Goal: Information Seeking & Learning: Learn about a topic

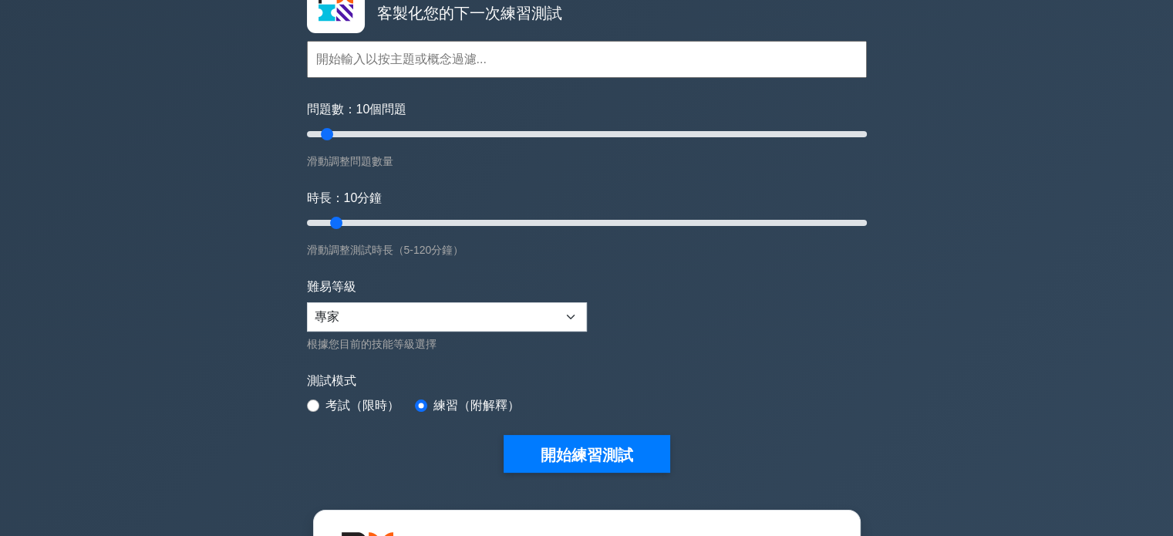
scroll to position [231, 0]
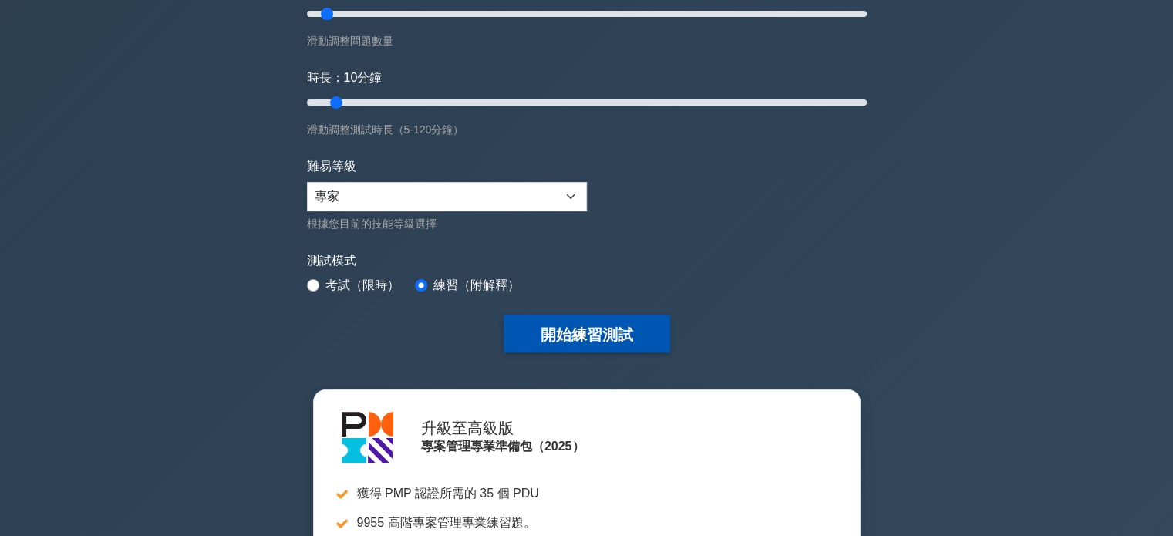
click at [588, 329] on font "開始練習測試" at bounding box center [587, 334] width 93 height 17
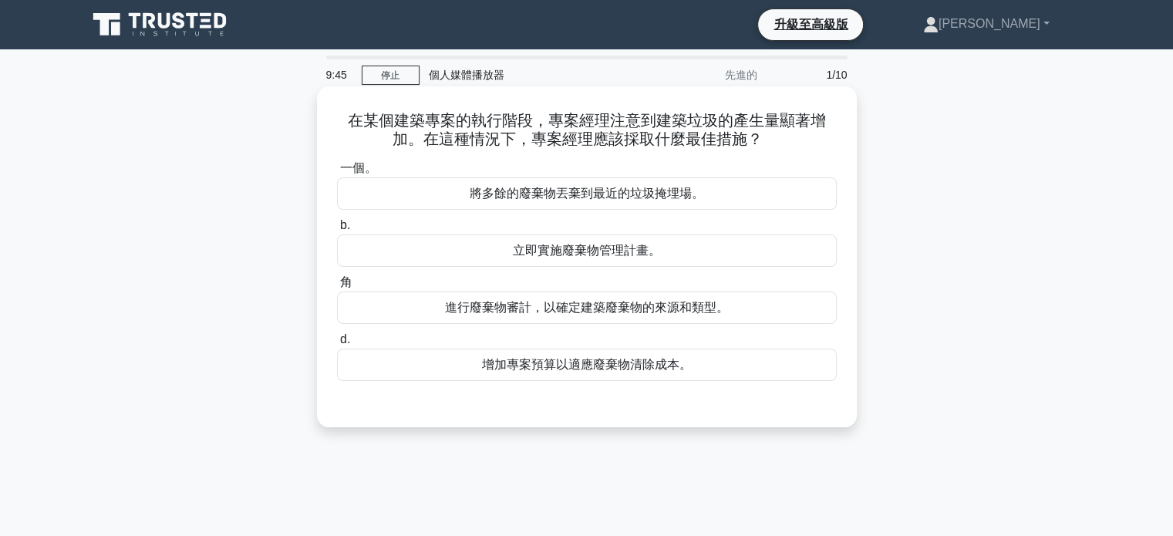
click at [567, 308] on font "進行廢棄物審計，以確定建築廢棄物的來源和類型。" at bounding box center [587, 307] width 284 height 13
click at [337, 288] on input "角 進行廢棄物審計，以確定建築廢棄物的來源和類型。" at bounding box center [337, 283] width 0 height 10
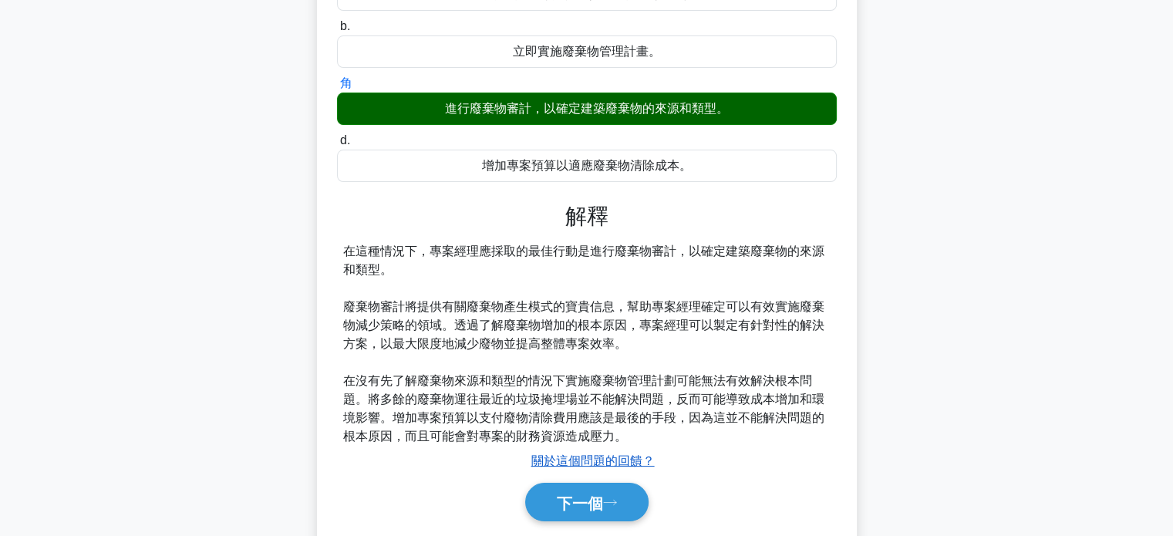
scroll to position [297, 0]
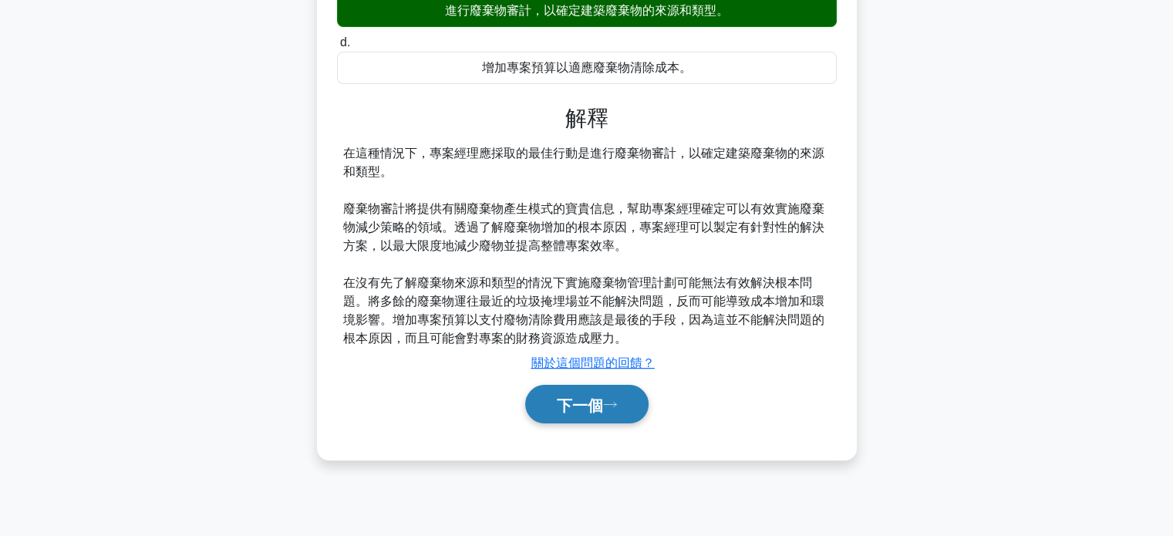
click at [603, 406] on font "下一個" at bounding box center [580, 404] width 46 height 17
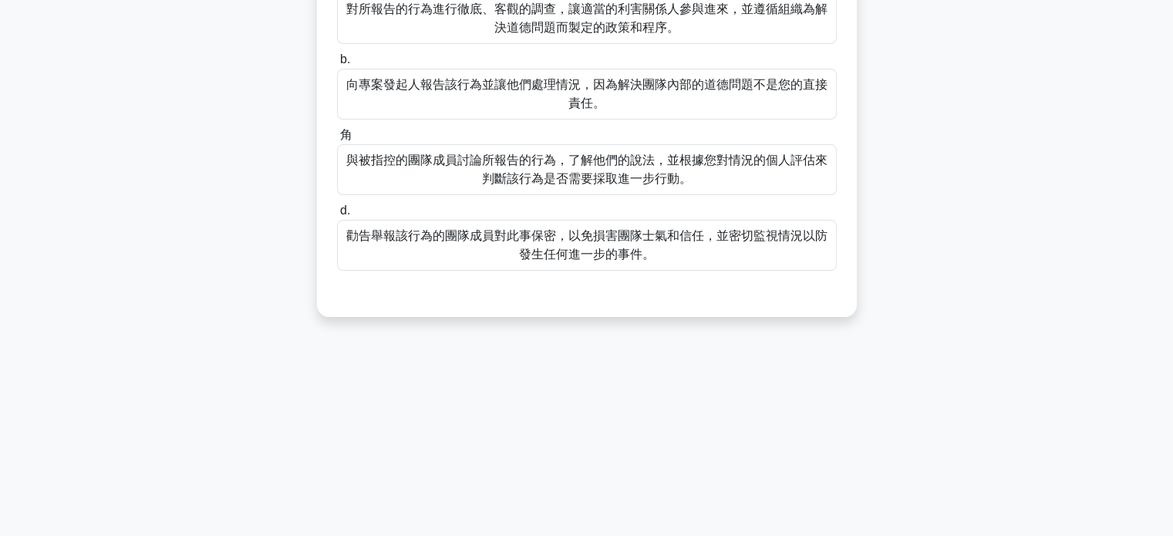
scroll to position [0, 0]
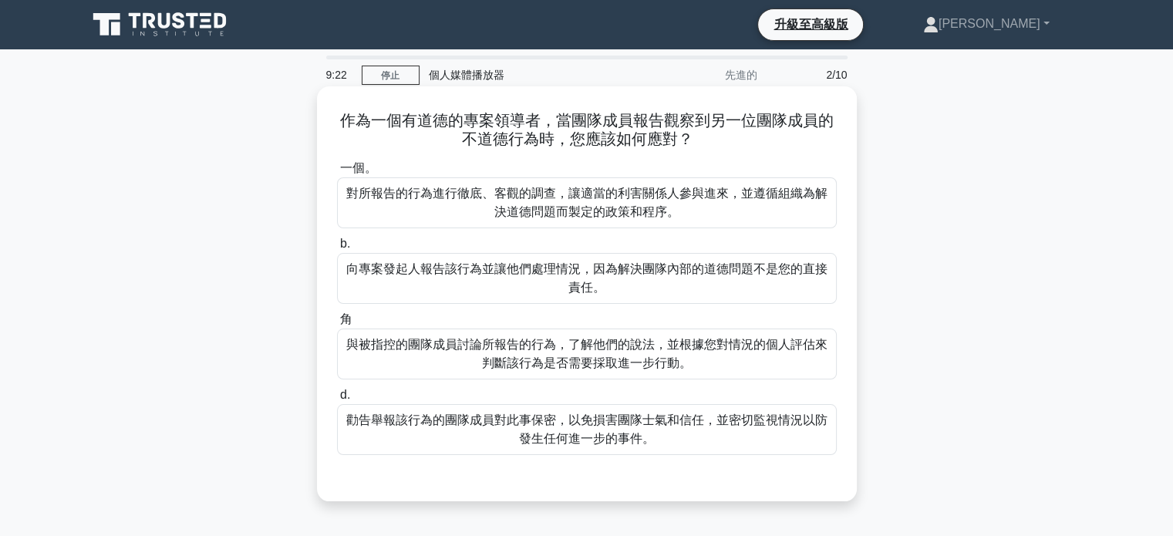
click at [618, 207] on font "對所報告的行為進行徹底、客觀的調查，讓適當的利害關係人參與進來，並遵循組織為解決道德問題而製定的政策和程序。" at bounding box center [586, 203] width 481 height 32
click at [337, 173] on input "一個。 對所報告的行為進行徹底、客觀的調查，讓適當的利害關係人參與進來，並遵循組織為解決道德問題而製定的政策和程序。" at bounding box center [337, 168] width 0 height 10
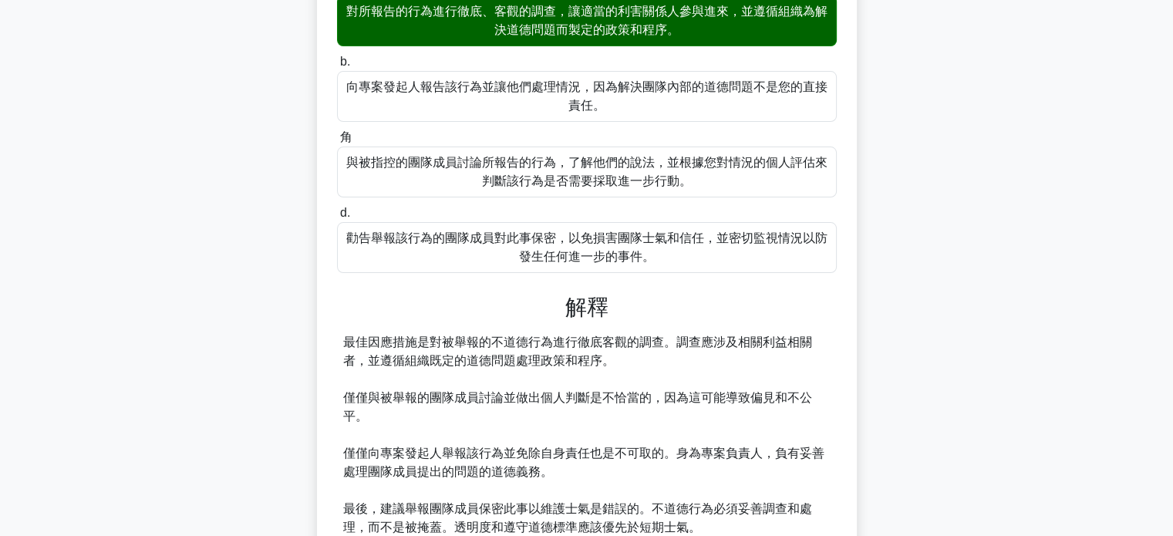
scroll to position [323, 0]
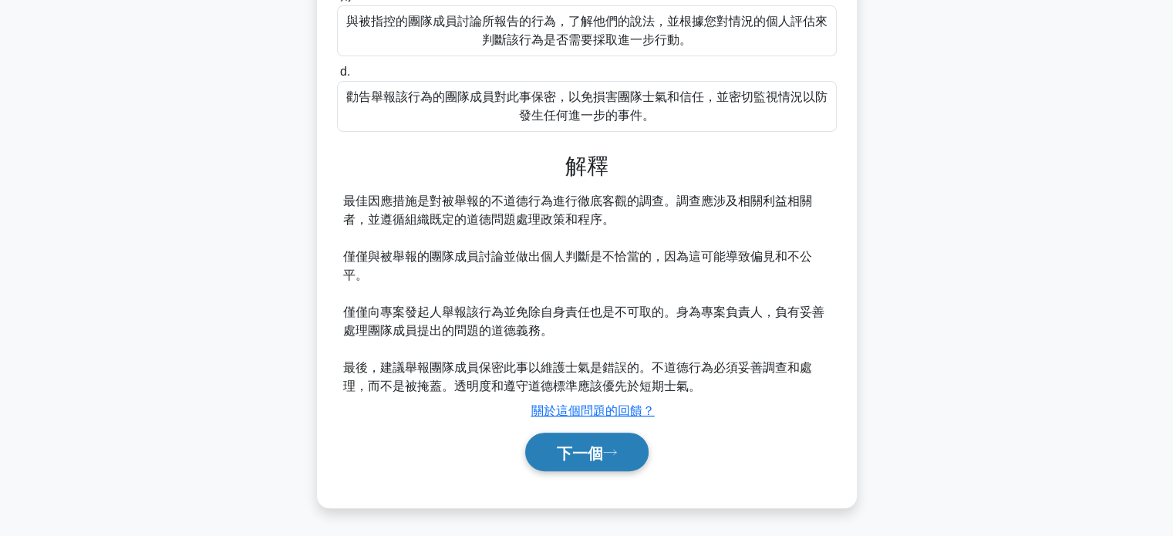
click at [603, 459] on font "下一個" at bounding box center [580, 452] width 46 height 17
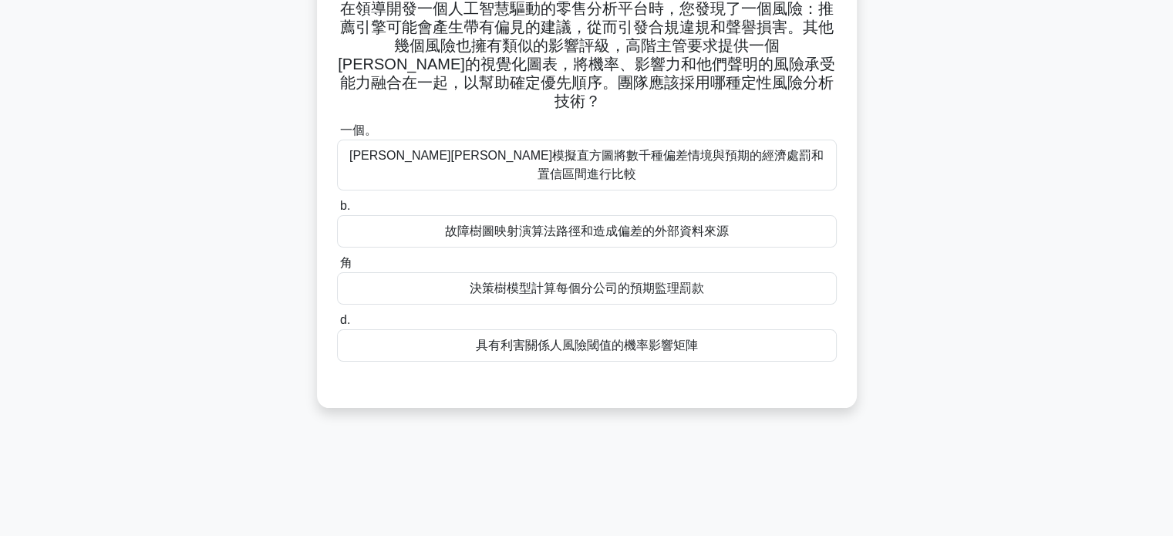
scroll to position [0, 0]
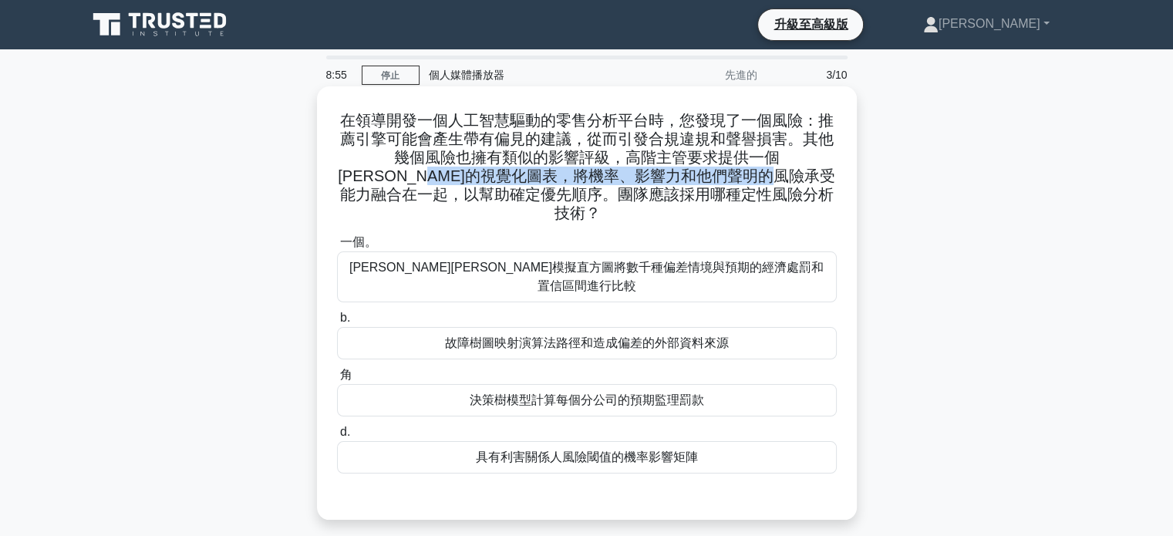
drag, startPoint x: 378, startPoint y: 175, endPoint x: 738, endPoint y: 181, distance: 360.2
click at [738, 181] on font "在領導開發一個人工智慧驅動的零售分析平台時，您發現了一個風險：推薦引擎可能會產生帶有偏見的建議，從而引發合規違規和聲譽損害。其他幾個風險也擁有類似的影響評級，…" at bounding box center [586, 166] width 497 height 109
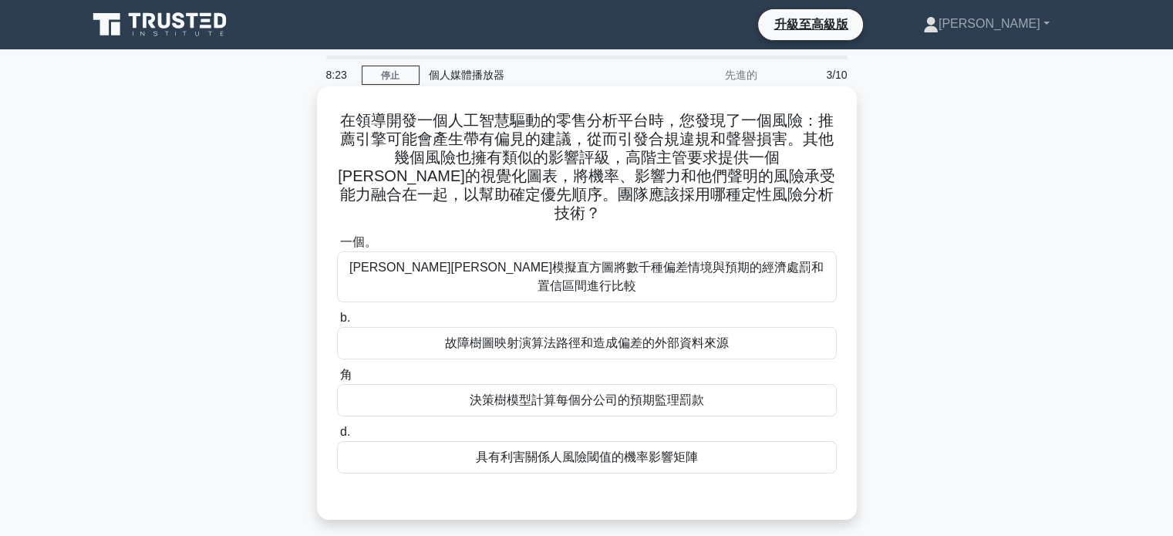
click at [612, 336] on font "故障樹圖映射演算法路徑和造成偏差的外部資料來源" at bounding box center [587, 342] width 284 height 13
click at [337, 313] on input "b. 故障樹圖映射演算法路徑和造成偏差的外部資料來源" at bounding box center [337, 318] width 0 height 10
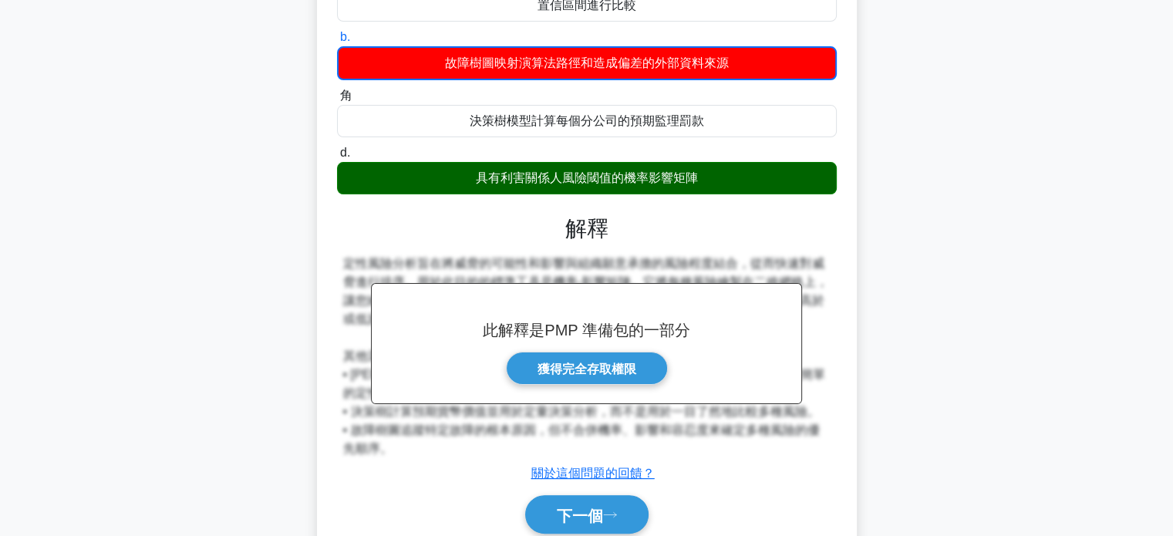
scroll to position [297, 0]
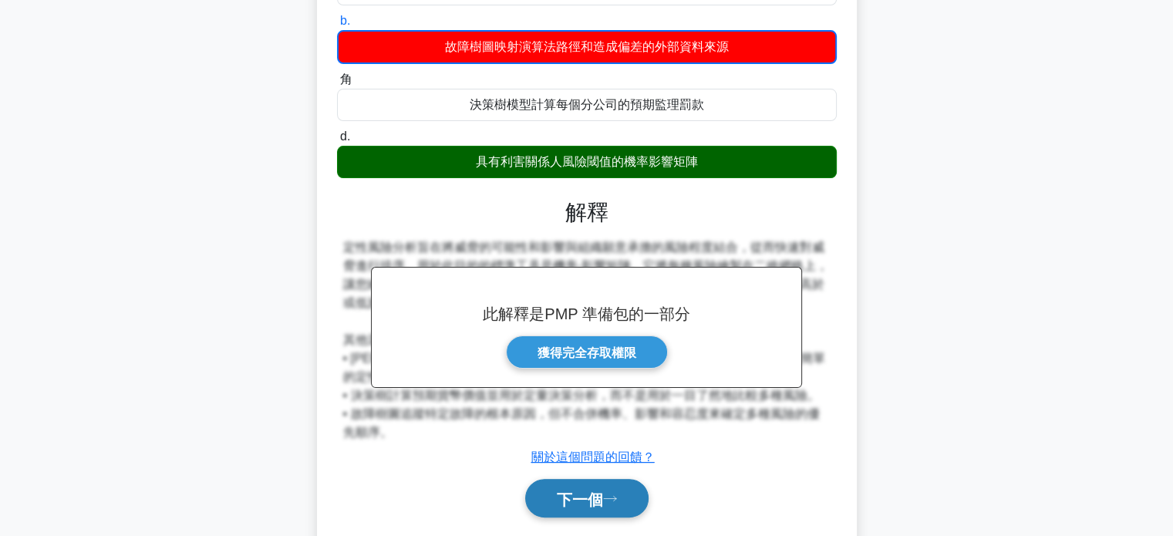
click at [601, 490] on font "下一個" at bounding box center [580, 498] width 46 height 17
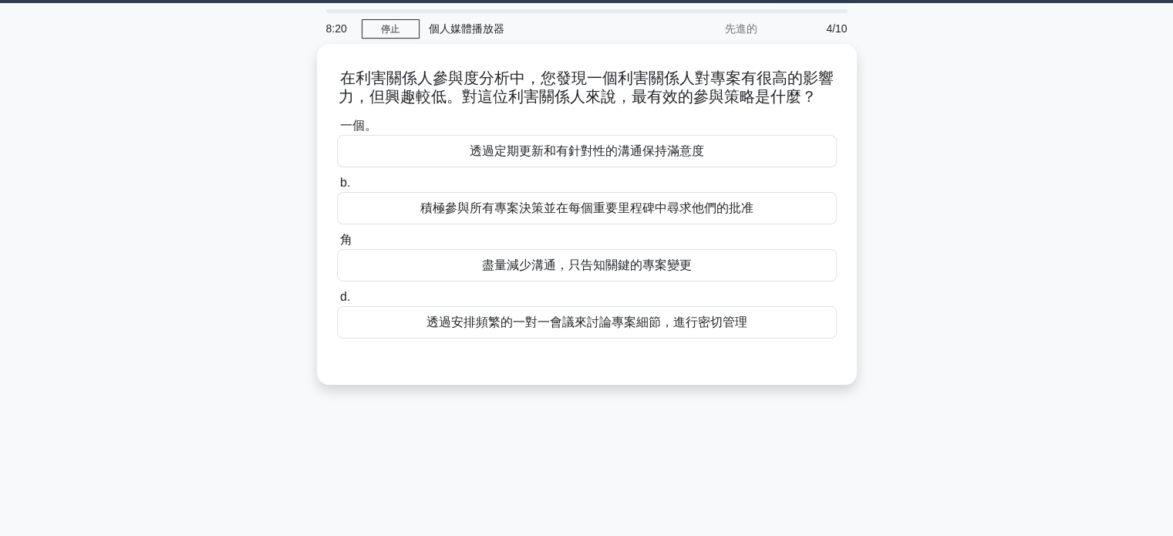
scroll to position [0, 0]
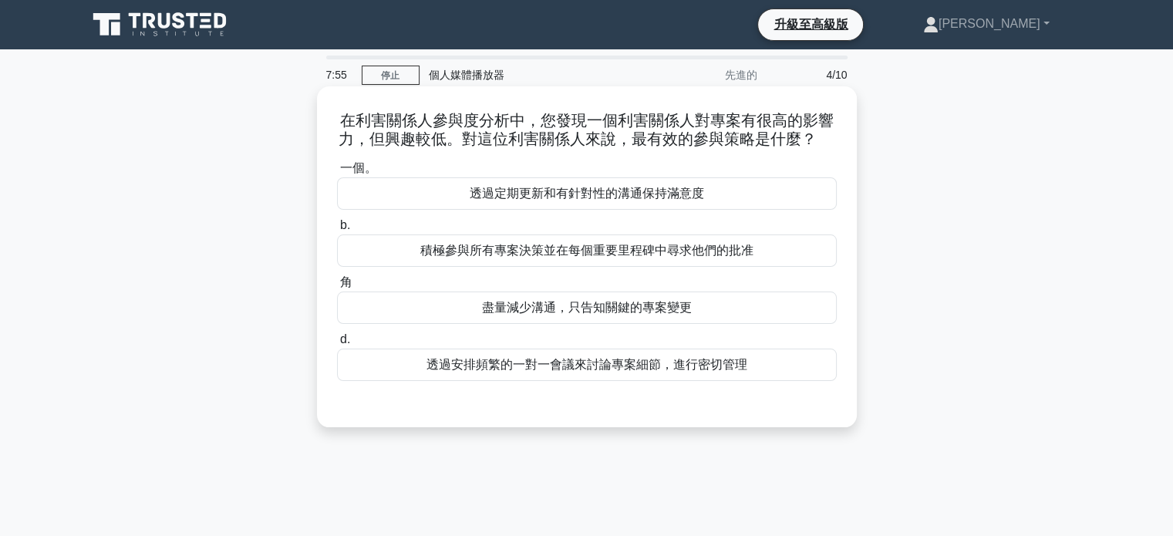
click at [583, 197] on font "透過定期更新和有針對性的溝通保持滿意度" at bounding box center [587, 193] width 234 height 13
click at [337, 173] on input "一個。 透過定期更新和有針對性的溝通保持滿意度" at bounding box center [337, 168] width 0 height 10
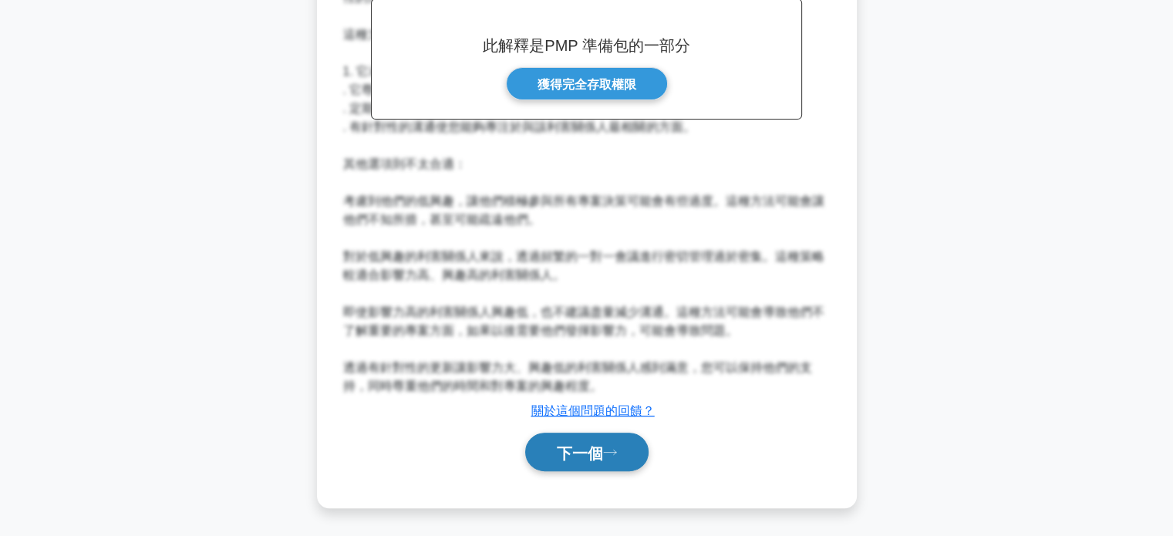
click at [593, 459] on font "下一個" at bounding box center [580, 452] width 46 height 17
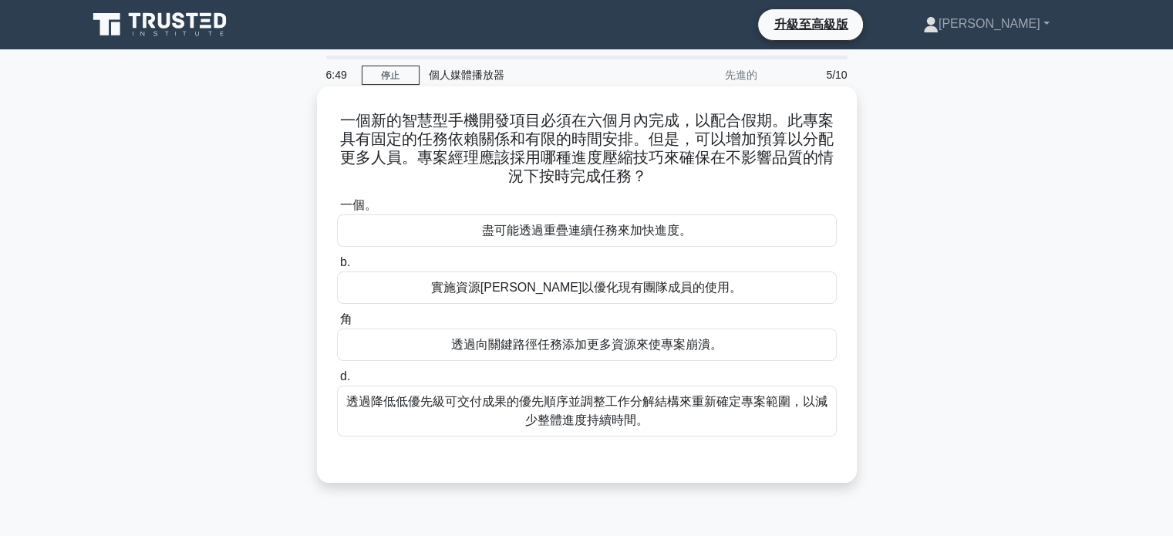
click at [554, 419] on font "透過降低低優先級可交付成果的優先順序並調整工作分解結構來重新確定專案範圍，以減少整體進度持續時間。" at bounding box center [586, 411] width 481 height 32
click at [337, 382] on input "d. 透過降低低優先級可交付成果的優先順序並調整工作分解結構來重新確定專案範圍，以減少整體進度持續時間。" at bounding box center [337, 377] width 0 height 10
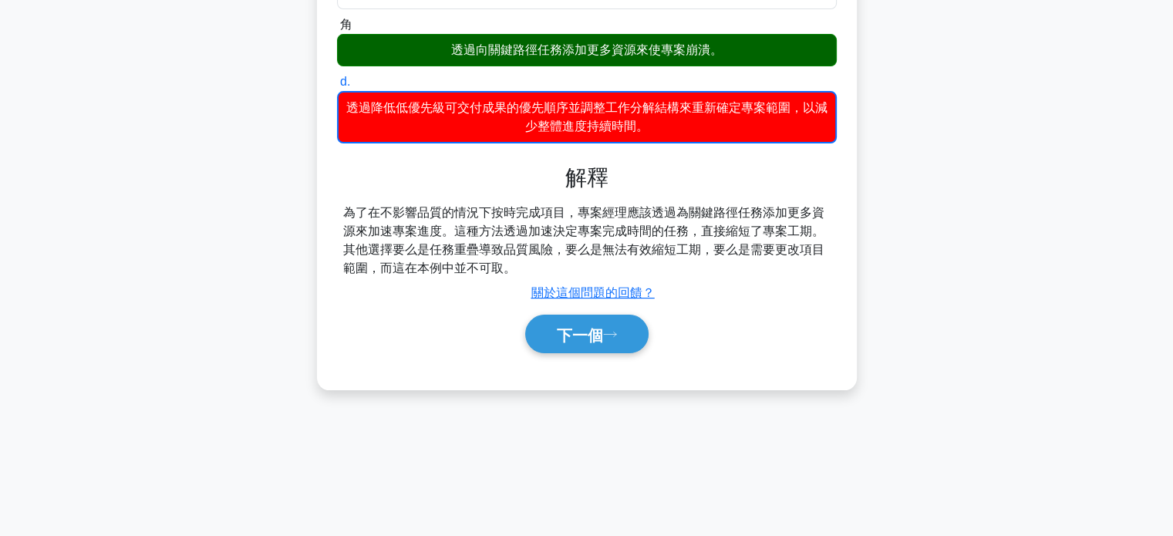
scroll to position [297, 0]
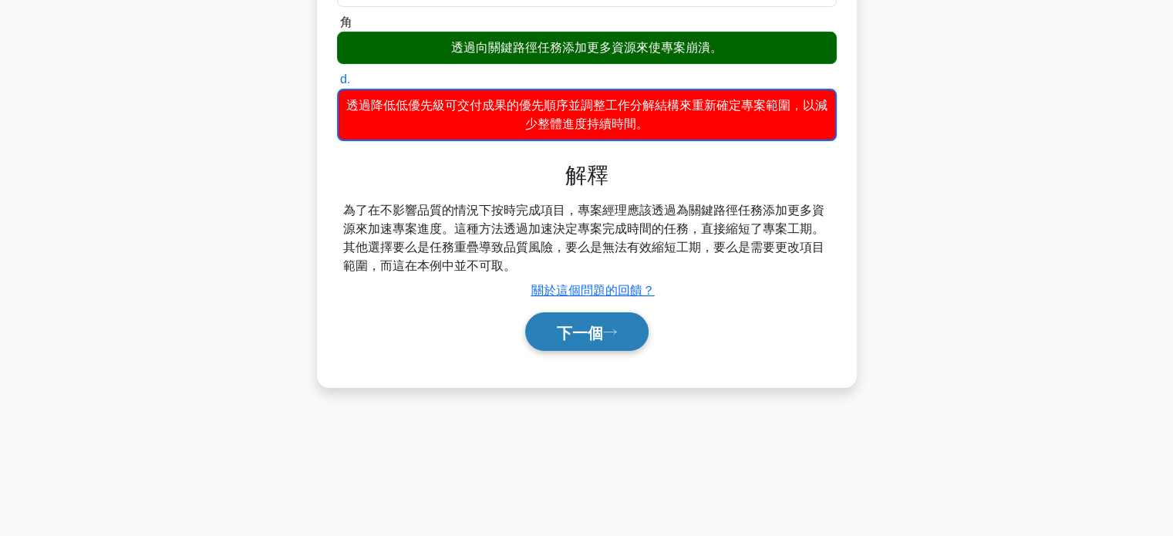
click at [584, 330] on font "下一個" at bounding box center [580, 332] width 46 height 17
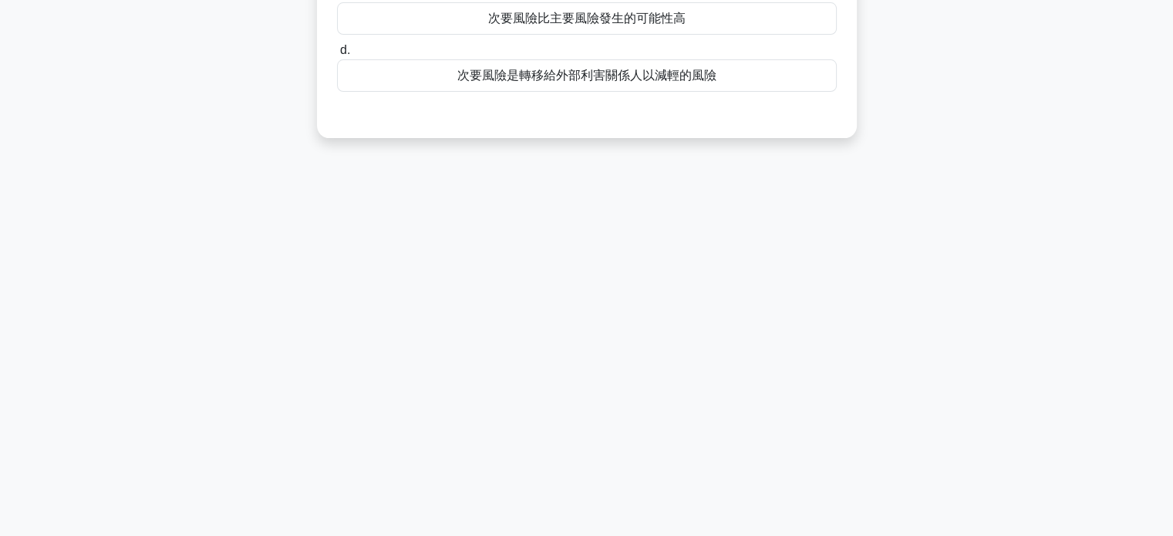
scroll to position [0, 0]
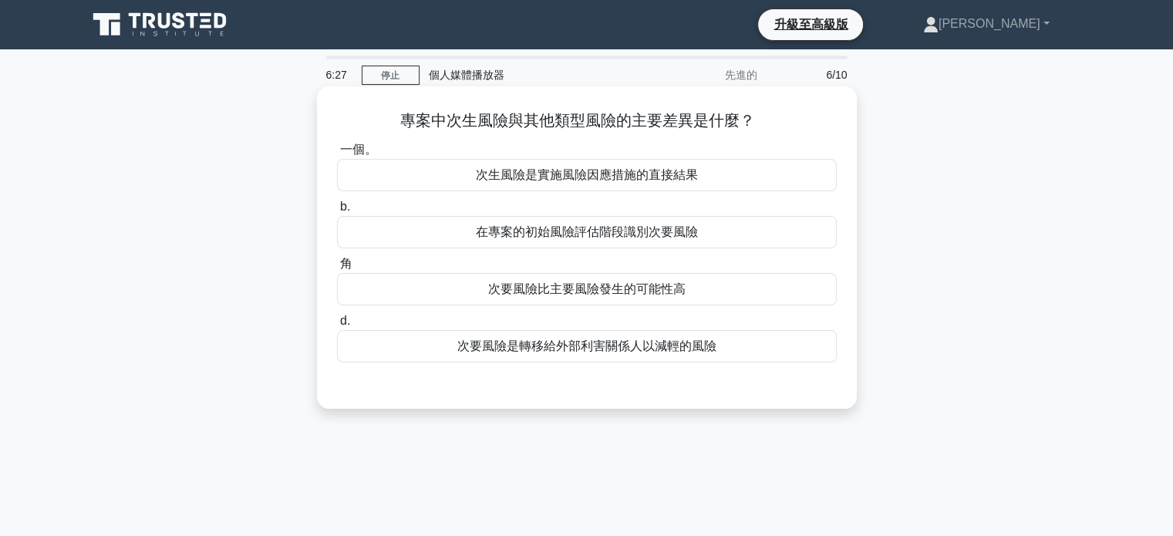
click at [593, 178] on font "次生風險是實施風險因應措施的直接結果" at bounding box center [587, 174] width 222 height 13
click at [337, 155] on input "一個。 次生風險是實施風險因應措施的直接結果" at bounding box center [337, 150] width 0 height 10
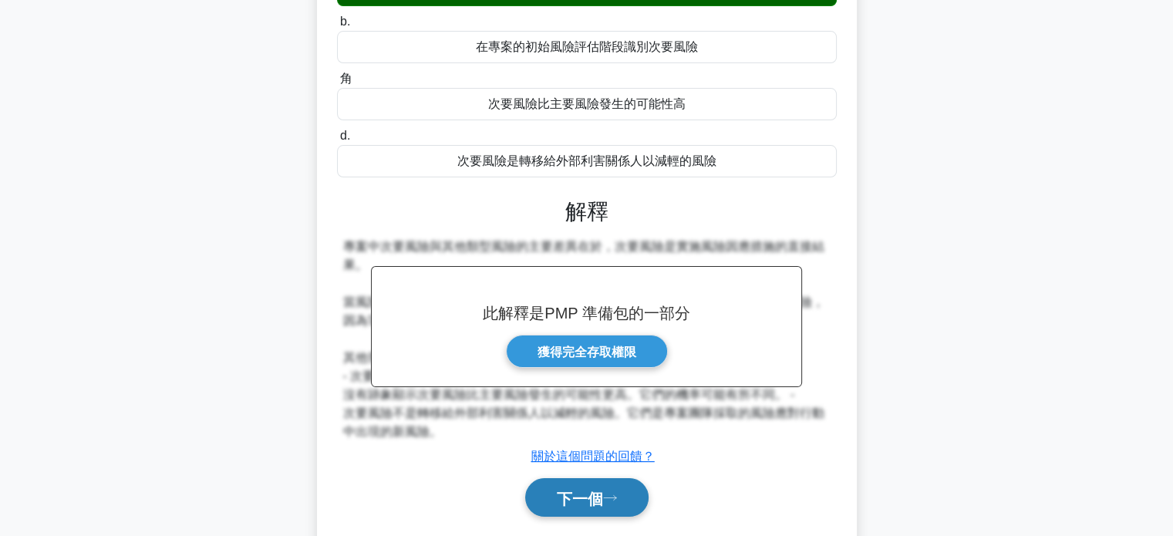
scroll to position [297, 0]
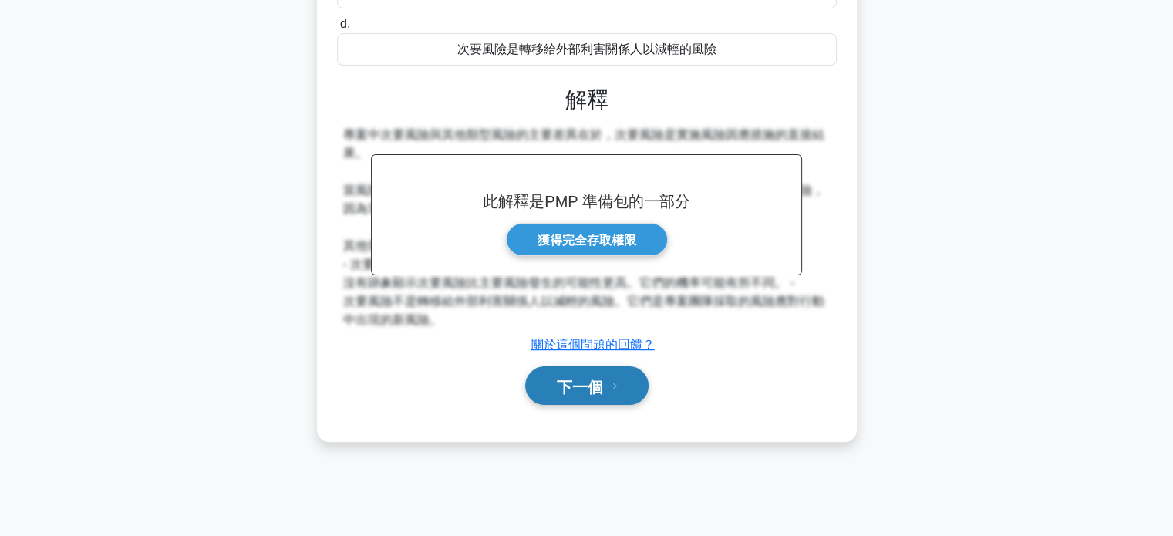
click at [596, 379] on font "下一個" at bounding box center [580, 386] width 46 height 17
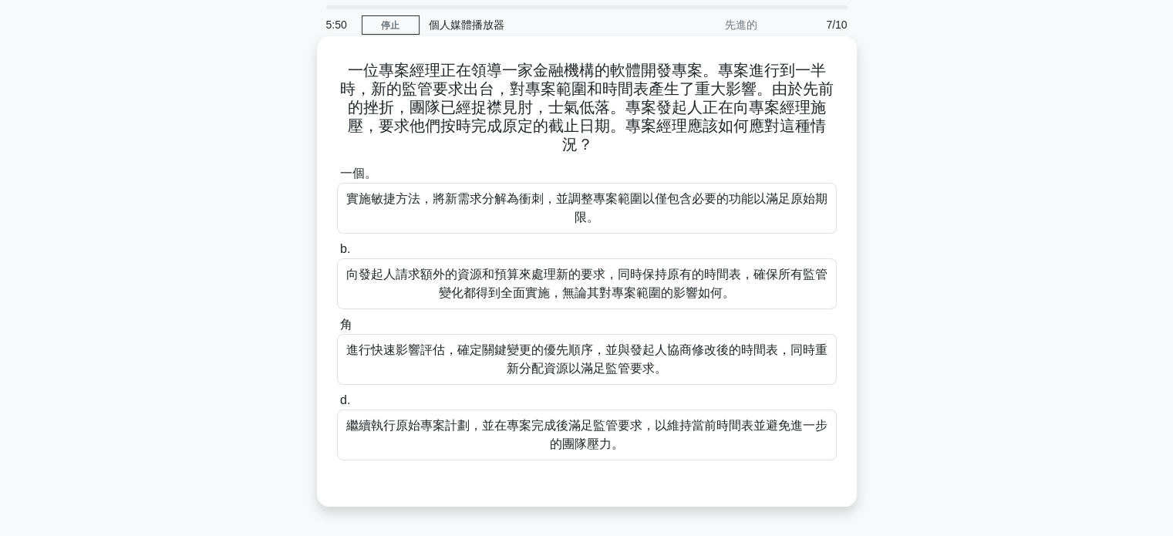
scroll to position [77, 0]
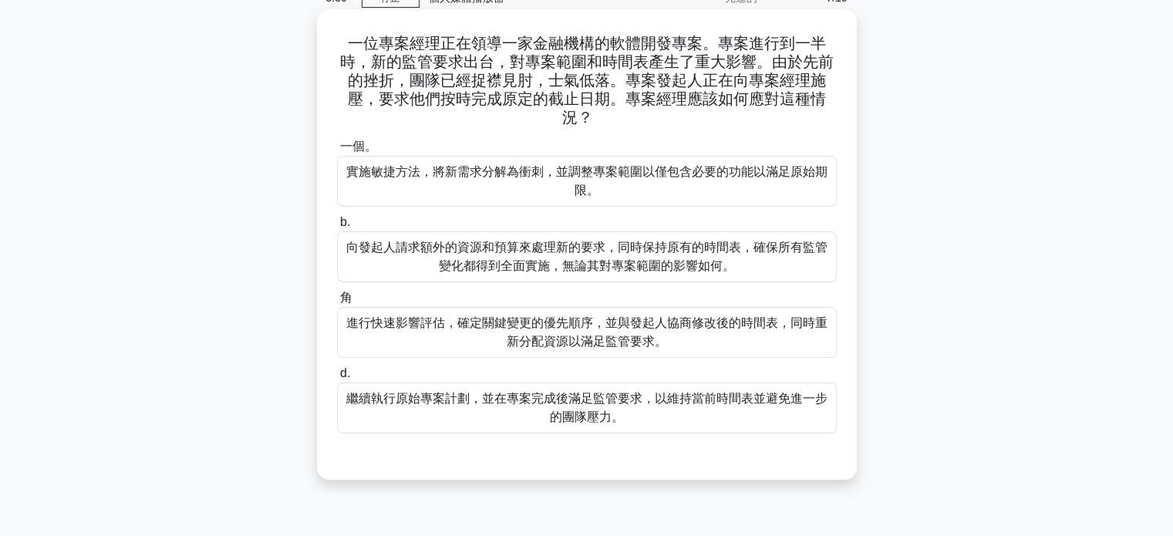
click at [545, 331] on font "進行快速影響評估，確定關鍵變更的優先順序，並與發起人協商修改後的時間表，同時重新分配資源以滿足監管要求。" at bounding box center [586, 332] width 481 height 32
click at [337, 303] on input "角 進行快速影響評估，確定關鍵變更的優先順序，並與發起人協商修改後的時間表，同時重新分配資源以滿足監管要求。" at bounding box center [337, 298] width 0 height 10
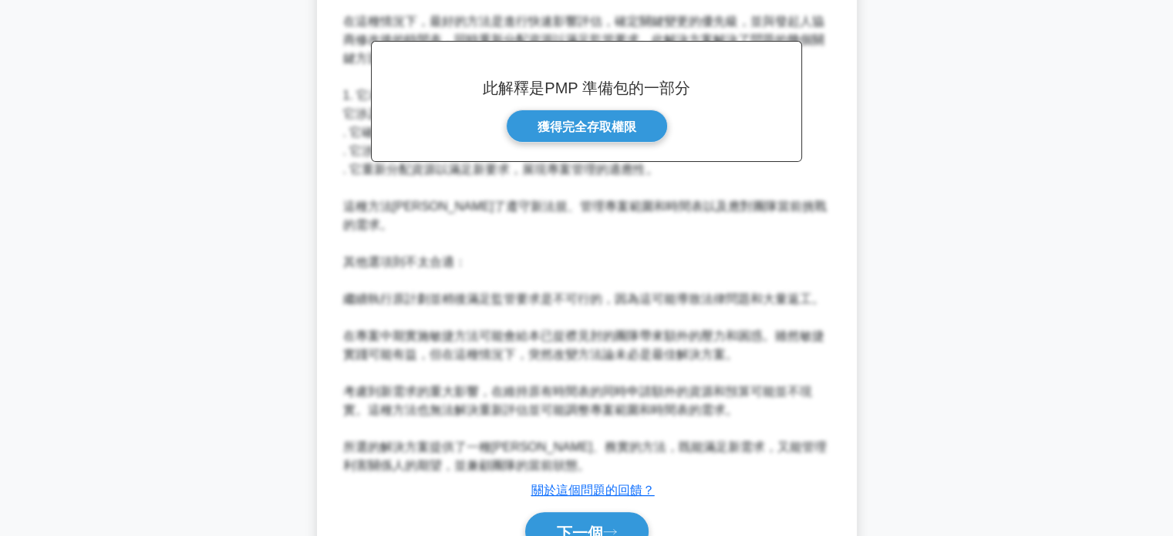
scroll to position [619, 0]
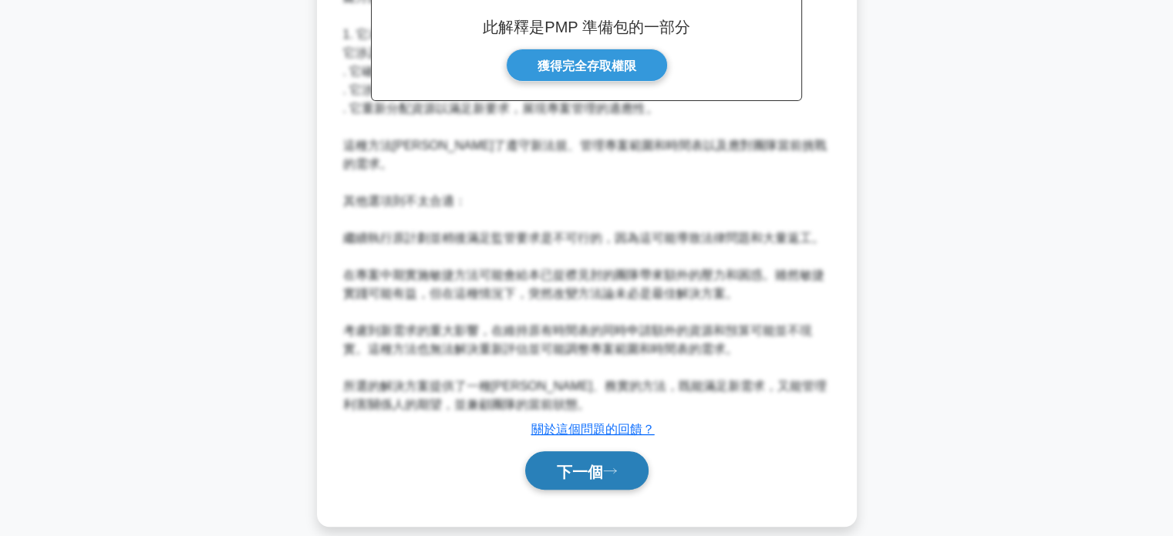
click at [592, 463] on font "下一個" at bounding box center [580, 471] width 46 height 17
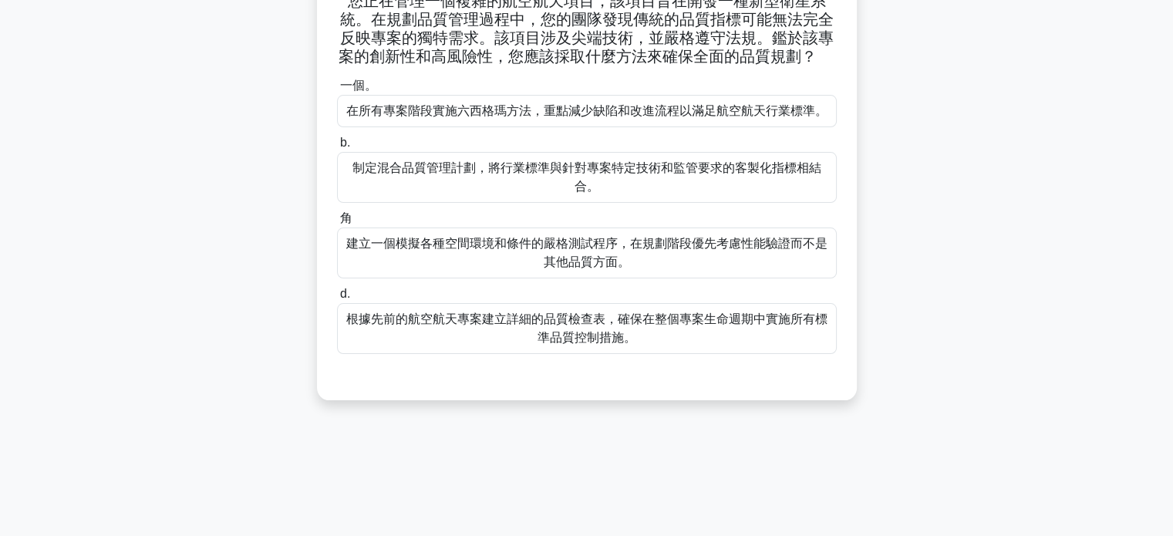
scroll to position [0, 0]
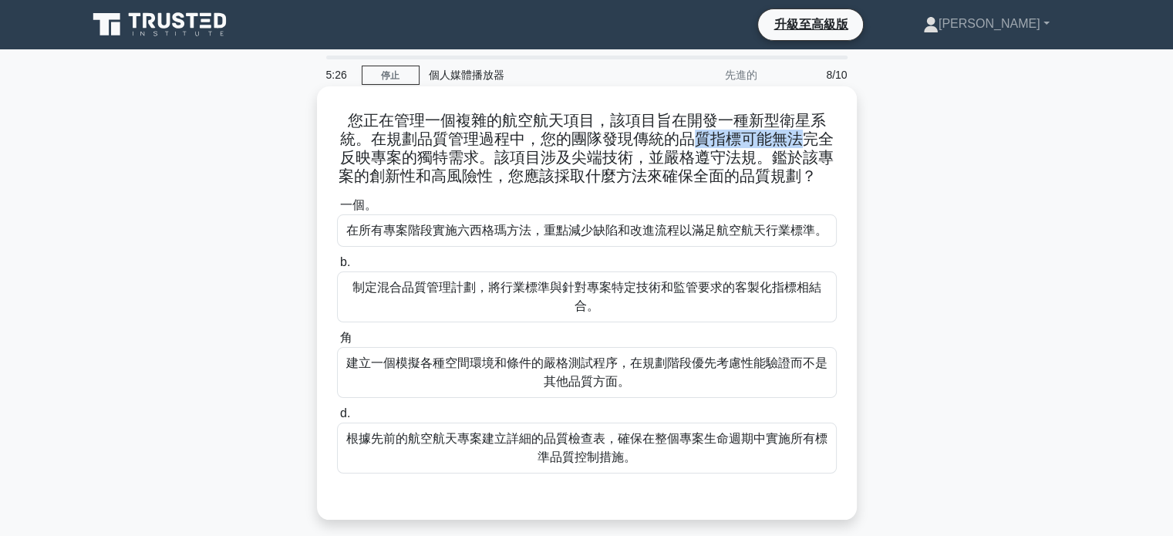
drag, startPoint x: 689, startPoint y: 140, endPoint x: 809, endPoint y: 144, distance: 119.6
click at [809, 144] on font "您正在管理一個複雜的航空航天項目，該項目旨在開發一種新型衛星系統。在規劃品質管理過程中，您的團隊發現傳統的品質指標可能無法完全反映專案的獨特需求。該項目涉及尖…" at bounding box center [586, 148] width 495 height 72
click at [645, 295] on font "制定混合品質管理計劃，將行業標準與針對專案特定技術和監管要求的客製化指標相結合。" at bounding box center [586, 297] width 469 height 32
click at [337, 268] on input "b. 制定混合品質管理計劃，將行業標準與針對專案特定技術和監管要求的客製化指標相結合。" at bounding box center [337, 263] width 0 height 10
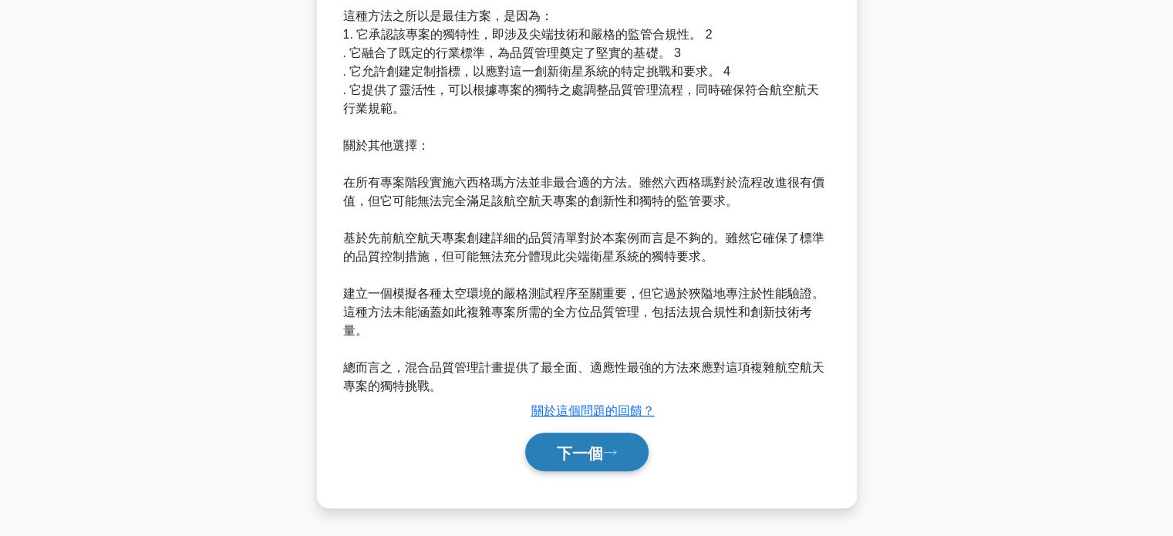
click at [578, 445] on font "下一個" at bounding box center [580, 452] width 46 height 17
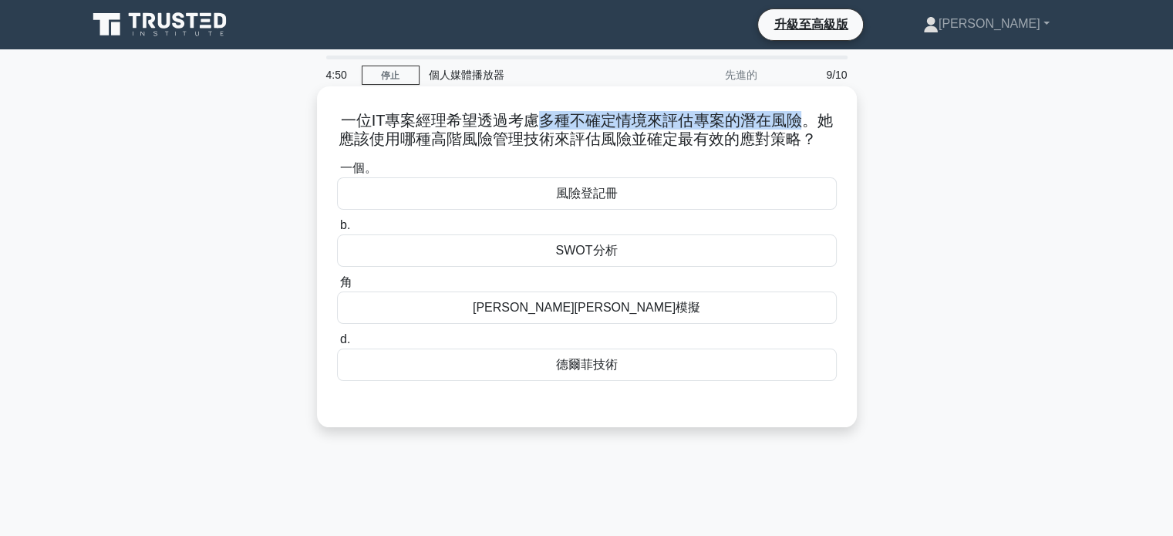
drag, startPoint x: 539, startPoint y: 120, endPoint x: 808, endPoint y: 123, distance: 269.1
click at [808, 123] on font "一位IT專案經理希望透過考慮多種不確定情境來評估專案的潛在風險。她應該使用哪種高階風險管理技術來評估風險並確定最有效的應對策略？" at bounding box center [586, 129] width 494 height 35
click at [595, 200] on font "風險登記冊" at bounding box center [587, 193] width 62 height 13
click at [337, 173] on input "一個。 風險登記冊" at bounding box center [337, 168] width 0 height 10
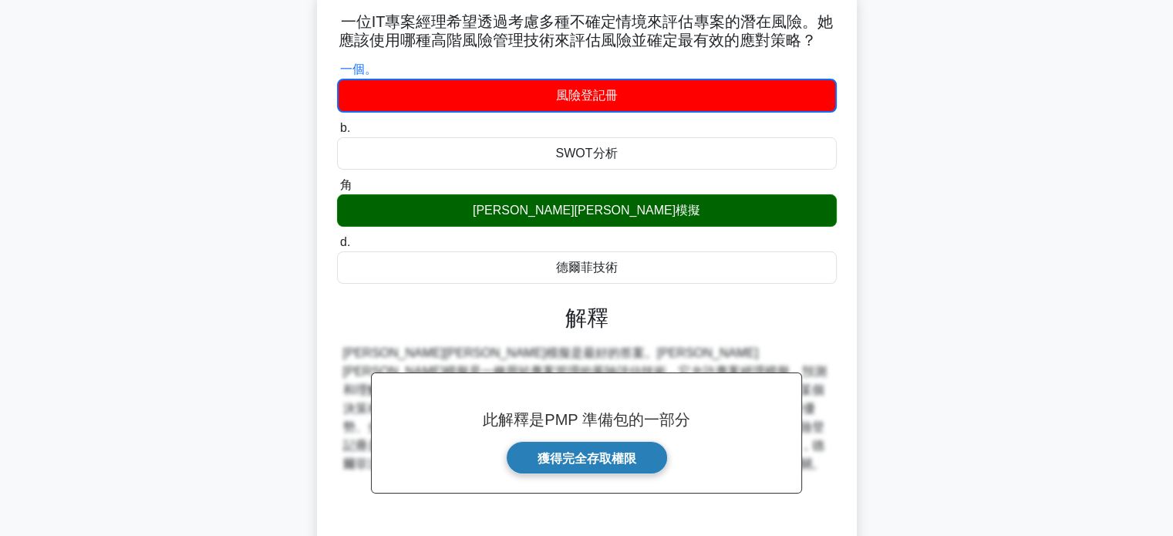
scroll to position [297, 0]
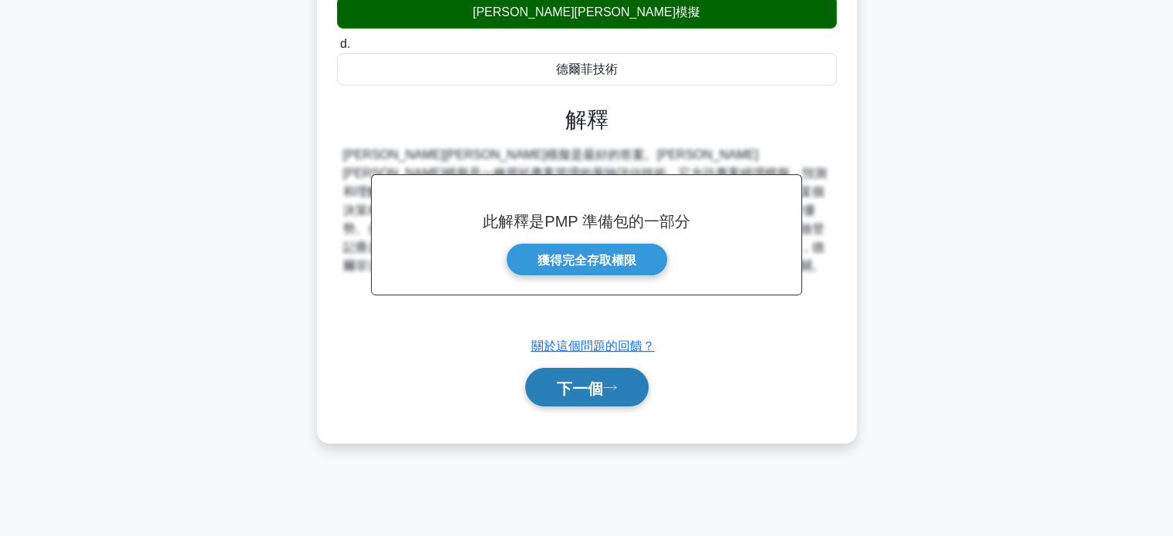
click at [581, 392] on font "下一個" at bounding box center [580, 387] width 46 height 17
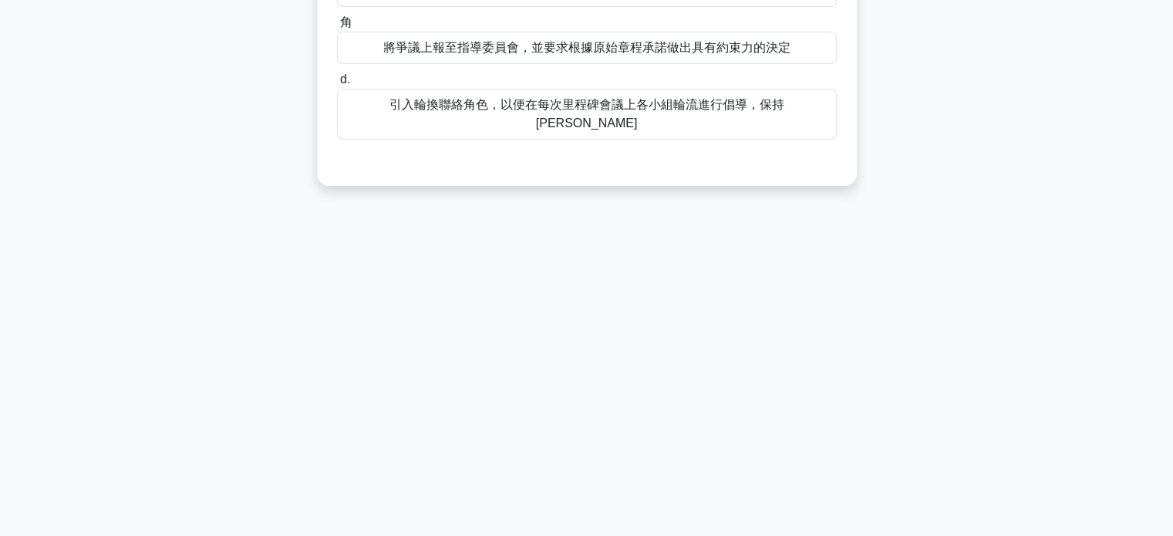
scroll to position [0, 0]
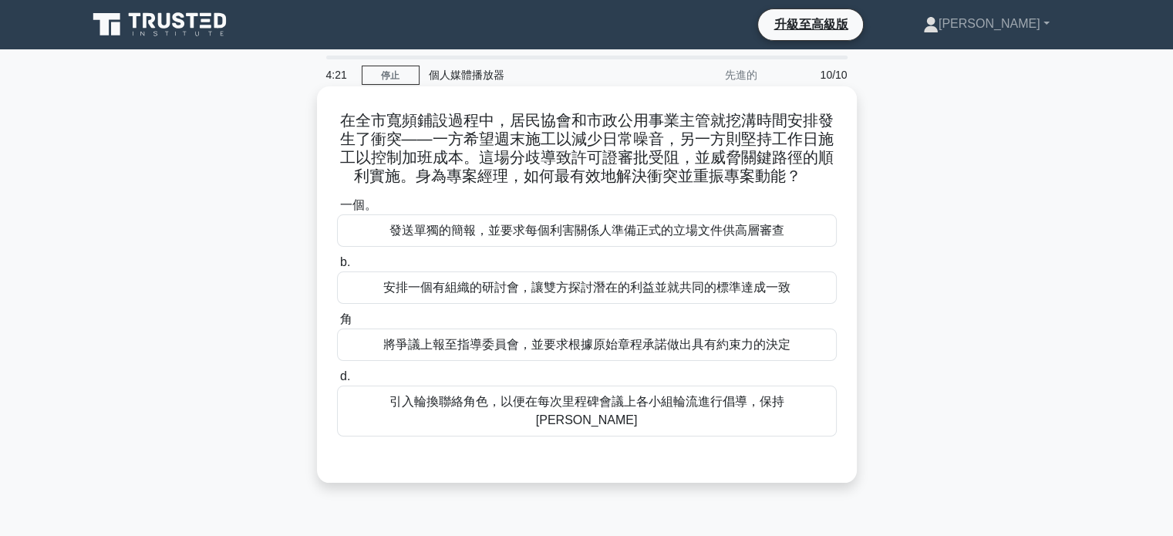
click at [626, 292] on font "安排一個有組織的研討會，讓雙方探討潛在的利益並就共同的標準達成一致" at bounding box center [586, 287] width 407 height 13
click at [337, 268] on input "b. 安排一個有組織的研討會，讓雙方探討潛在的利益並就共同的標準達成一致" at bounding box center [337, 263] width 0 height 10
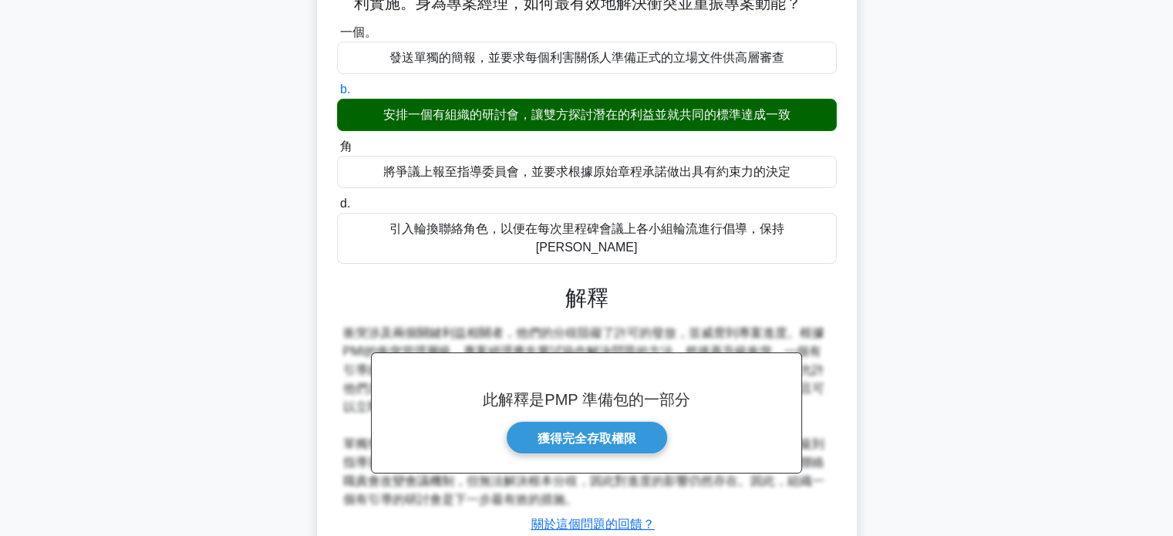
scroll to position [297, 0]
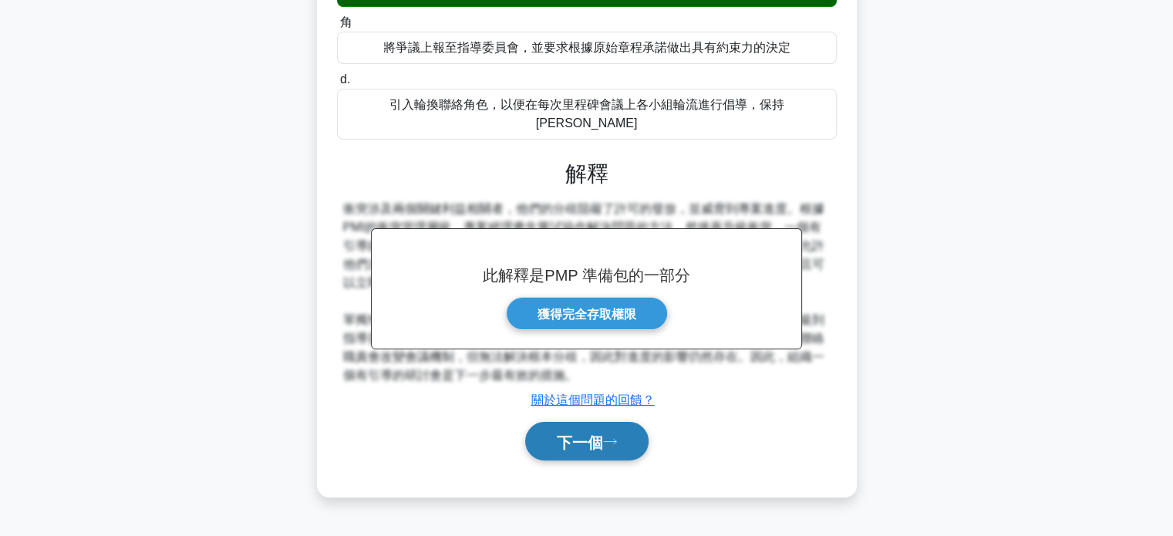
click at [590, 433] on font "下一個" at bounding box center [580, 441] width 46 height 17
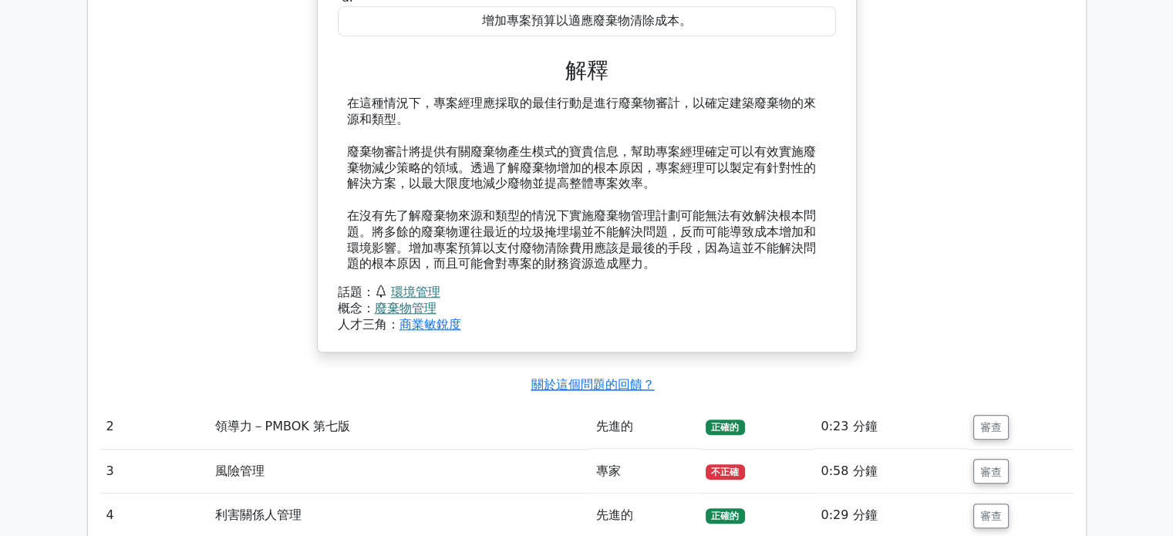
scroll to position [1774, 0]
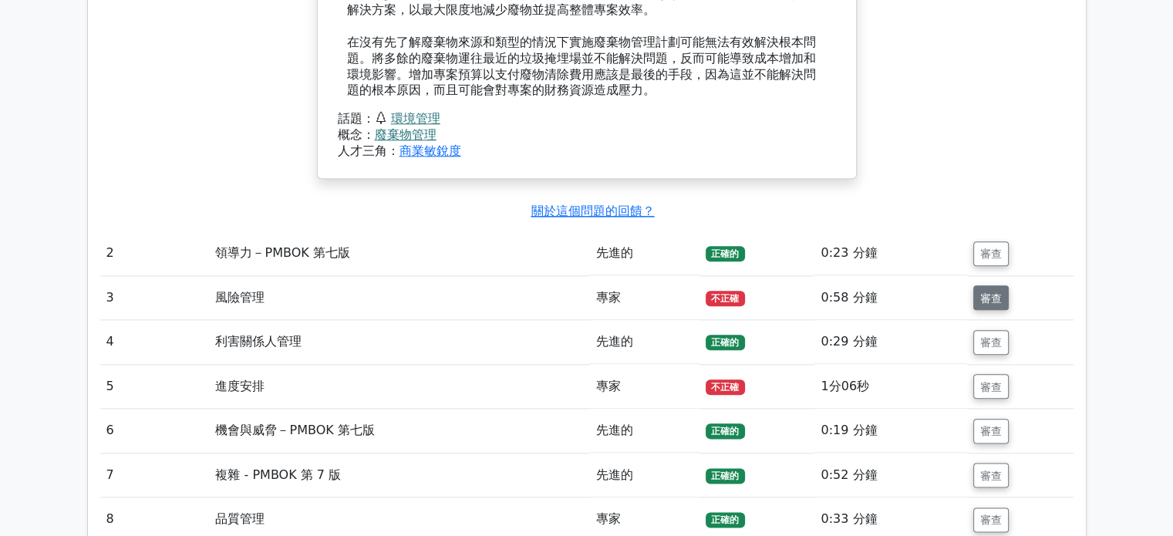
click at [992, 295] on font "審查" at bounding box center [991, 297] width 22 height 12
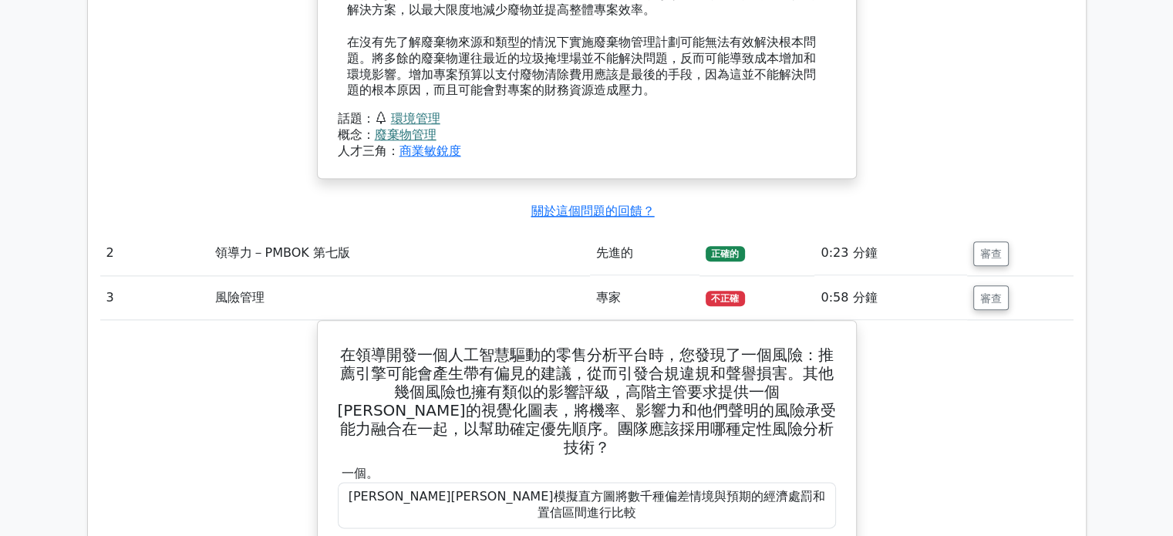
scroll to position [1928, 0]
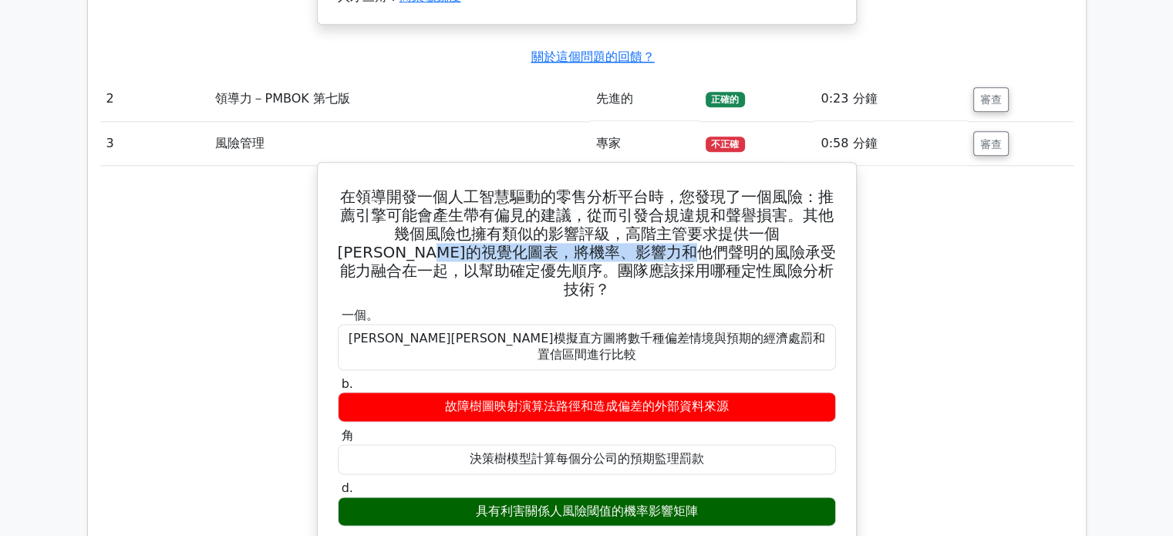
drag, startPoint x: 386, startPoint y: 249, endPoint x: 669, endPoint y: 255, distance: 283.8
click at [669, 255] on font "在領導開發一個人工智慧驅動的零售分析平台時，您發現了一個風險：推薦引擎可能會產生帶有偏見的建議，從而引發合規違規和聲譽損害。其他幾個風險也擁有類似的影響評級，…" at bounding box center [586, 242] width 498 height 111
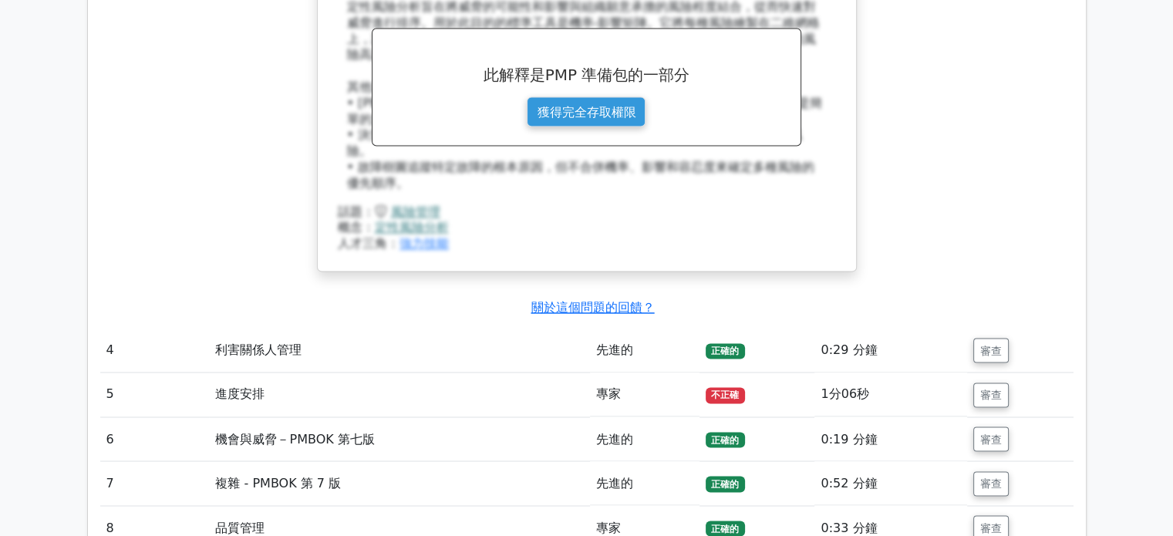
scroll to position [2622, 0]
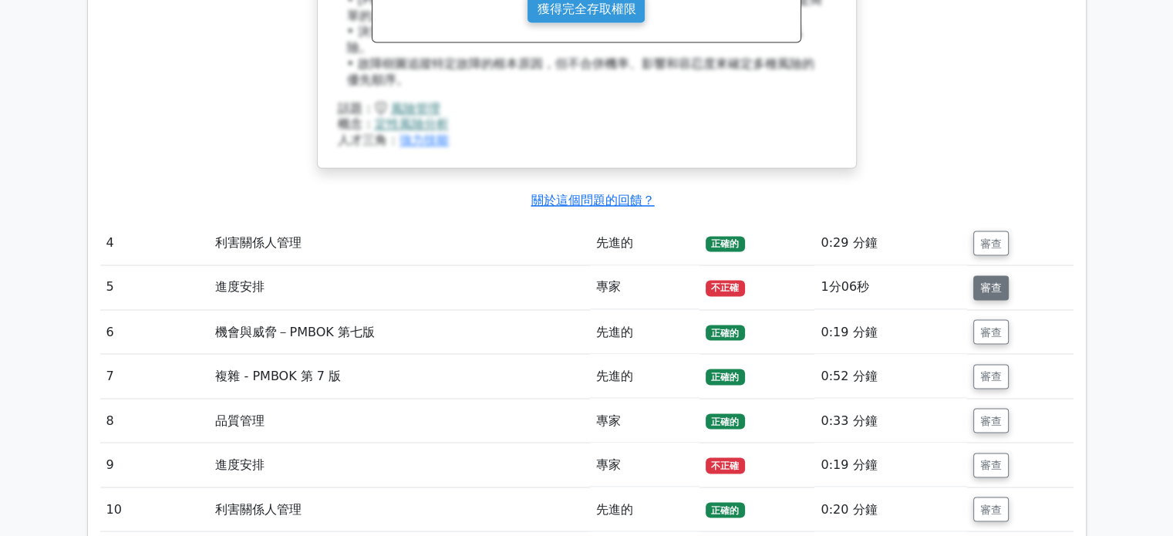
click at [993, 281] on font "審查" at bounding box center [991, 287] width 22 height 12
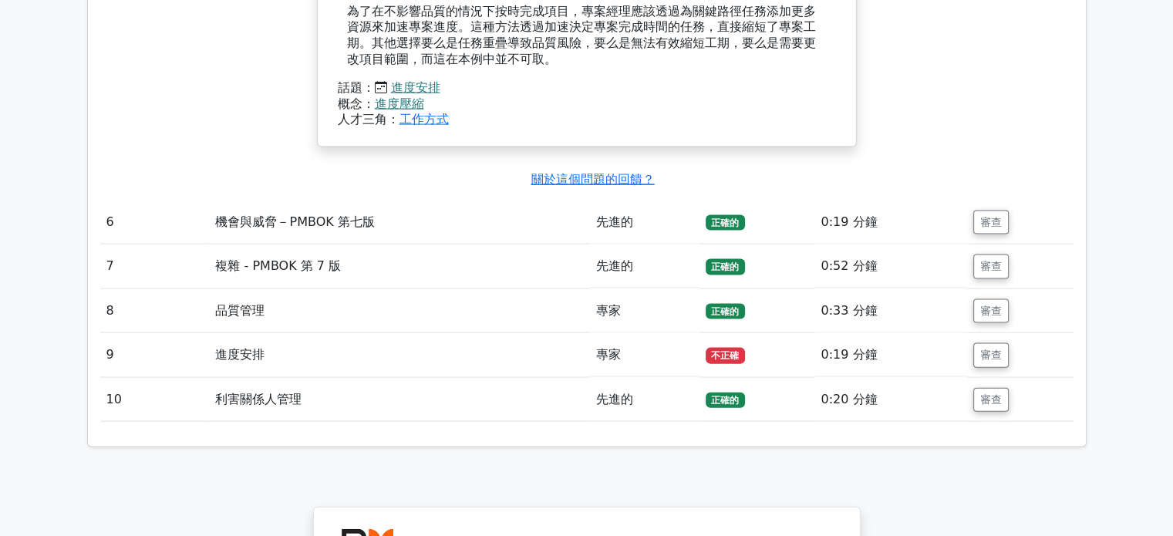
scroll to position [3316, 0]
click at [985, 349] on font "審查" at bounding box center [991, 355] width 22 height 12
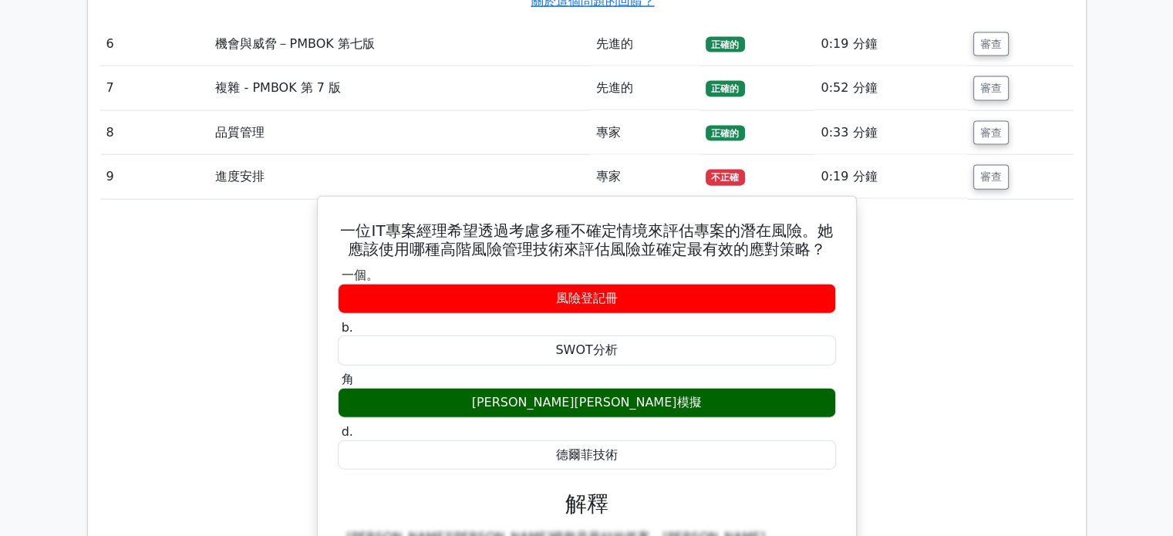
scroll to position [3470, 0]
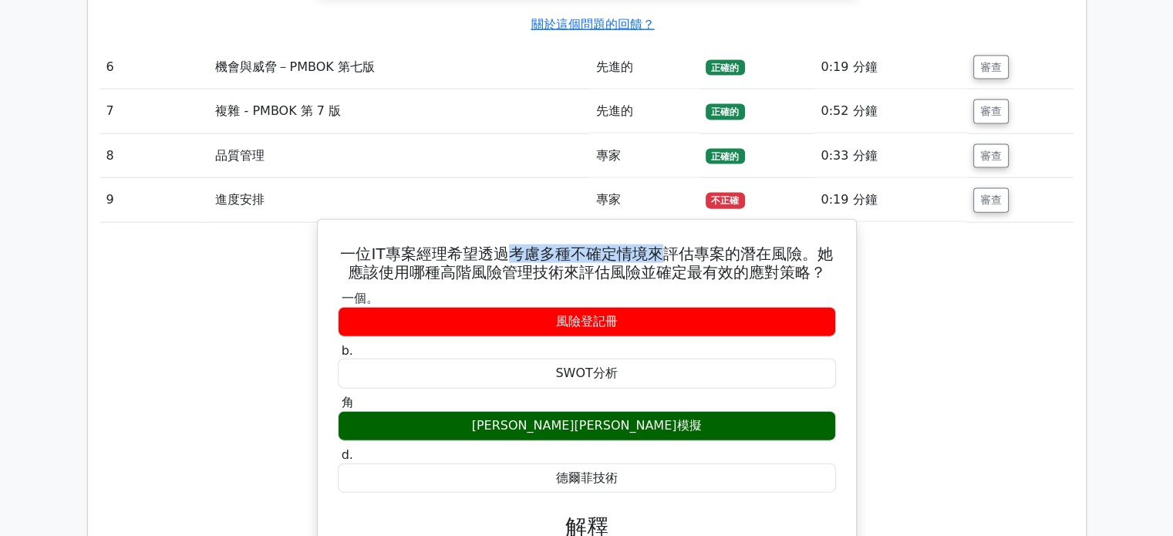
drag, startPoint x: 510, startPoint y: 179, endPoint x: 660, endPoint y: 182, distance: 149.6
click at [660, 244] on font "一位IT專案經理希望透過考慮多種不確定情境來評估專案的潛在風險。她應該使用哪種高階風險管理技術來評估風險並確定最有效的應對策略？" at bounding box center [586, 262] width 492 height 37
